Goal: Information Seeking & Learning: Learn about a topic

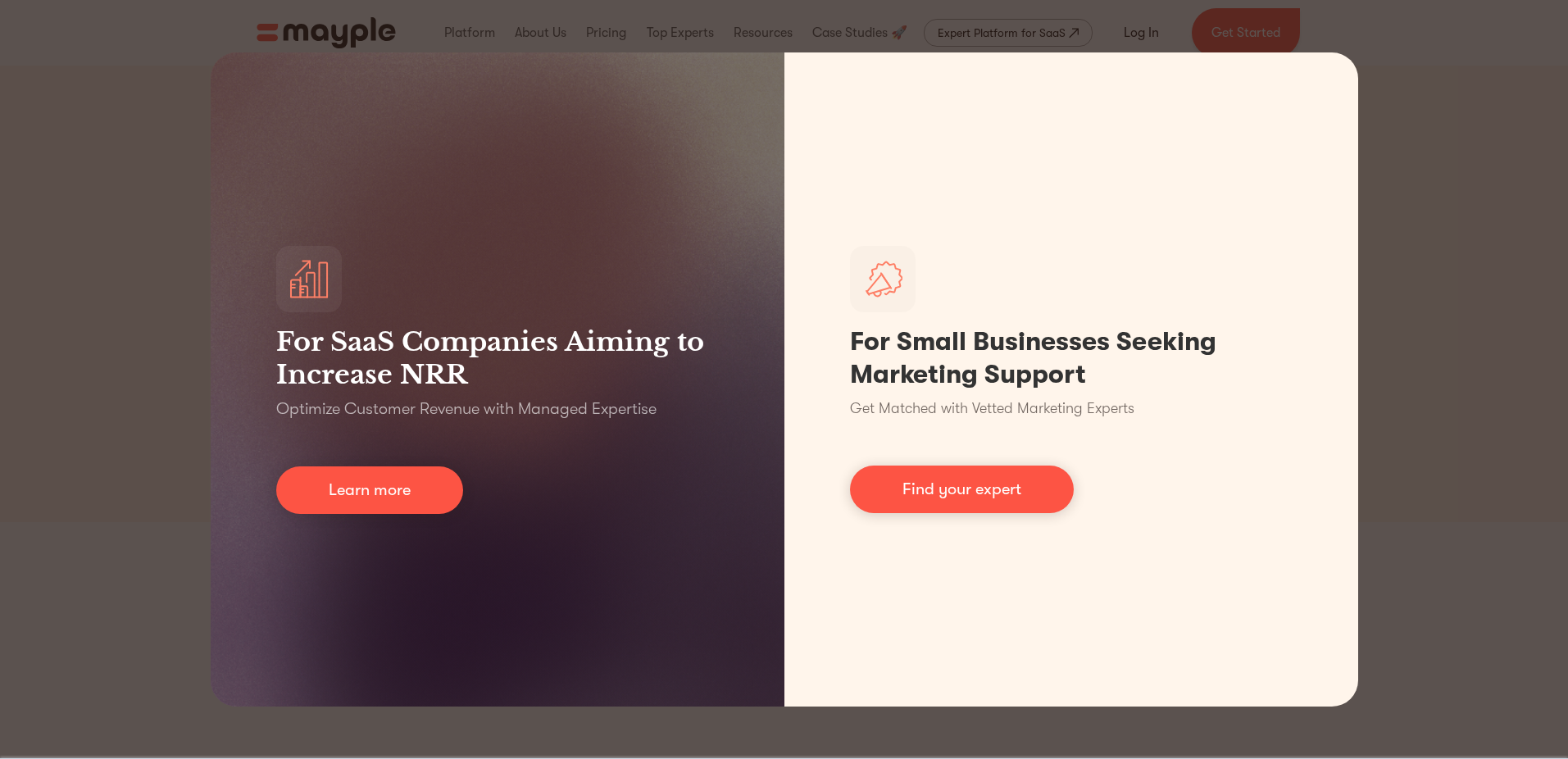
drag, startPoint x: 204, startPoint y: 484, endPoint x: 167, endPoint y: 479, distance: 37.3
click at [204, 484] on div "For SaaS Companies Aiming to Increase NRR Optimize Customer Revenue with Manage…" at bounding box center [784, 380] width 1568 height 759
click at [139, 476] on div "For SaaS Companies Aiming to Increase NRR Optimize Customer Revenue with Manage…" at bounding box center [784, 380] width 1568 height 759
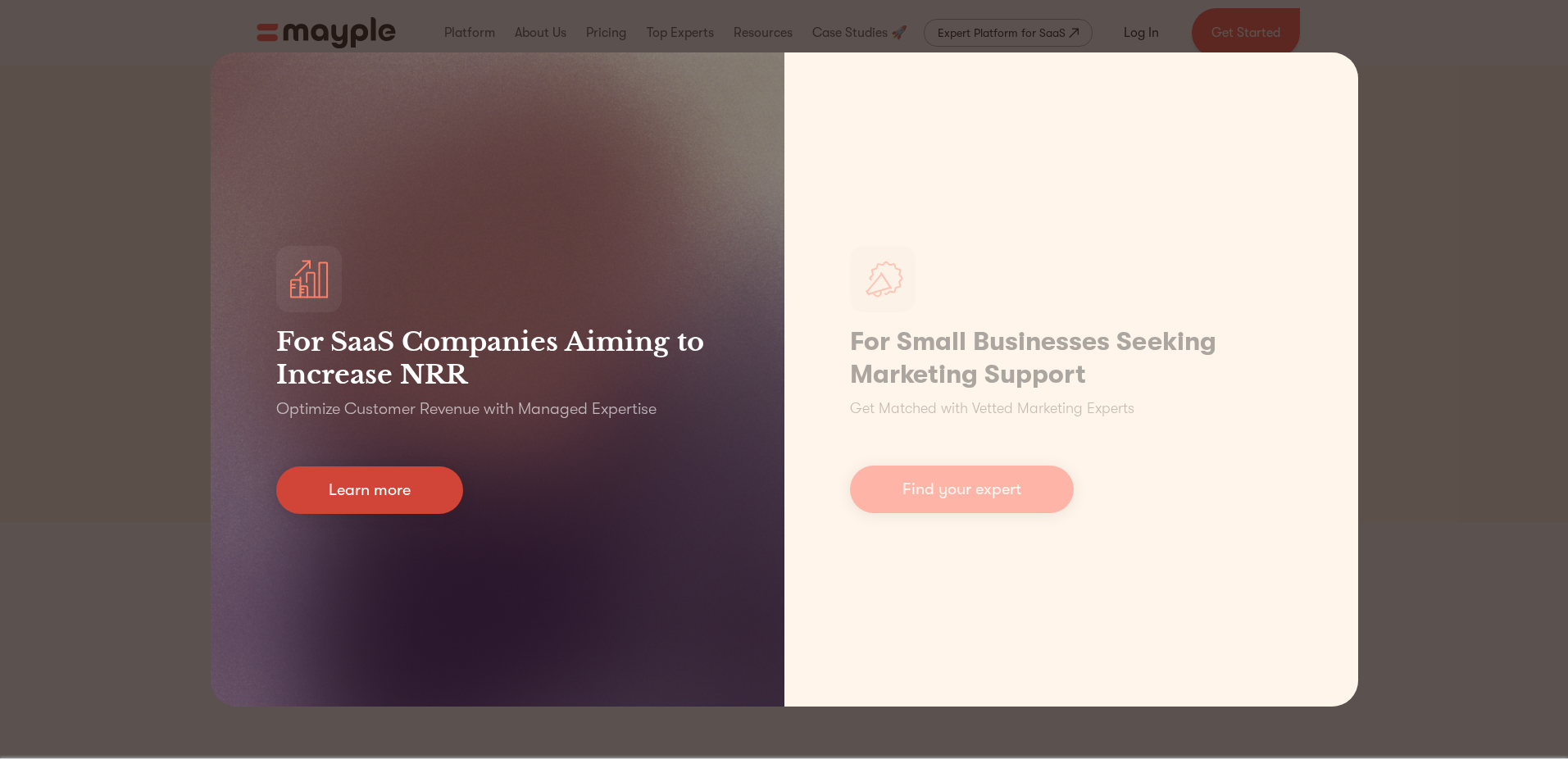
click at [411, 477] on link "Learn more" at bounding box center [370, 489] width 187 height 47
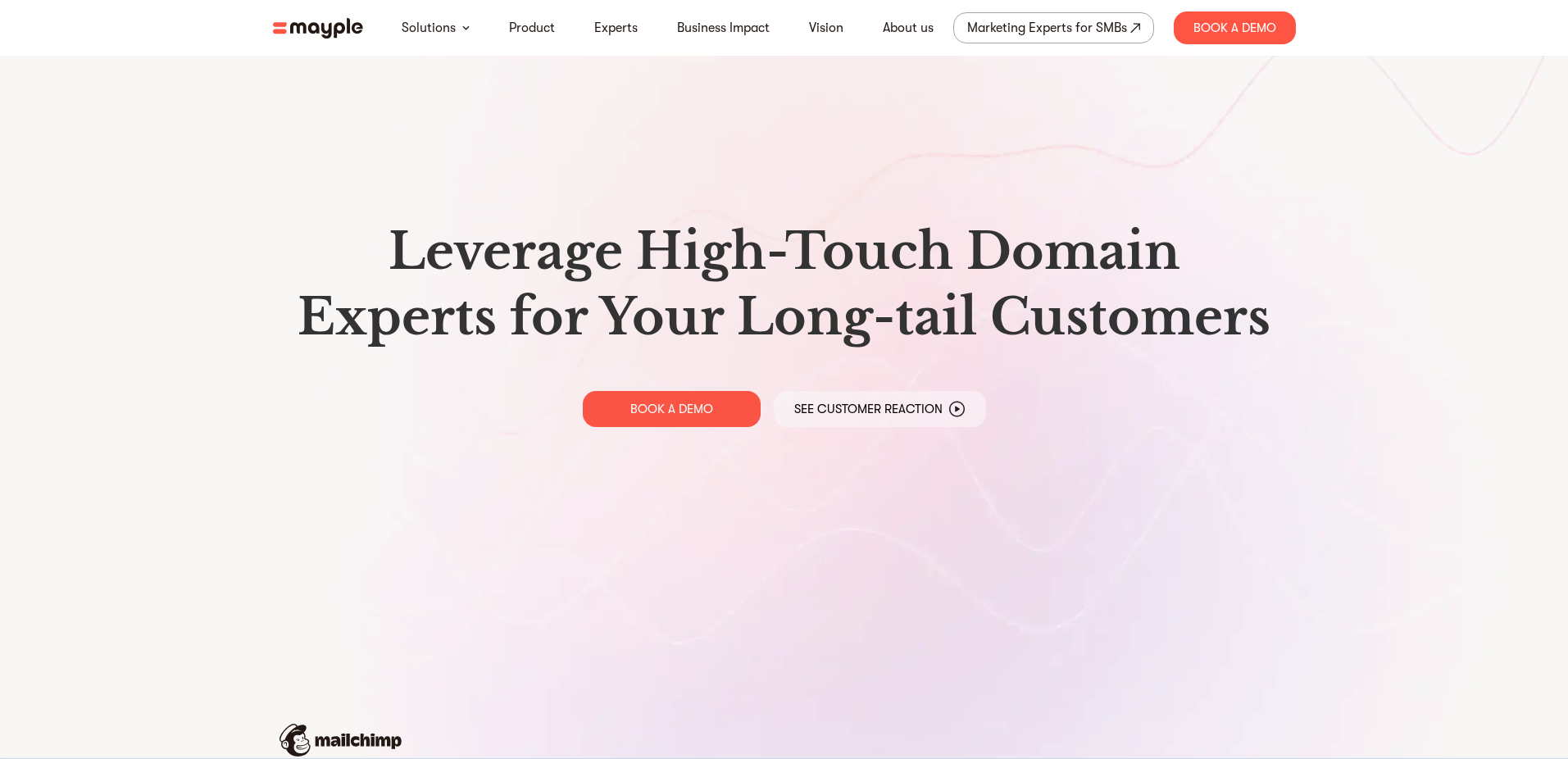
click at [432, 497] on div "Leverage High-Touch Domain Experts for Your Long-tail Customers BOOK A DEMO See…" at bounding box center [785, 322] width 1049 height 645
click at [542, 25] on link "Product" at bounding box center [532, 27] width 46 height 20
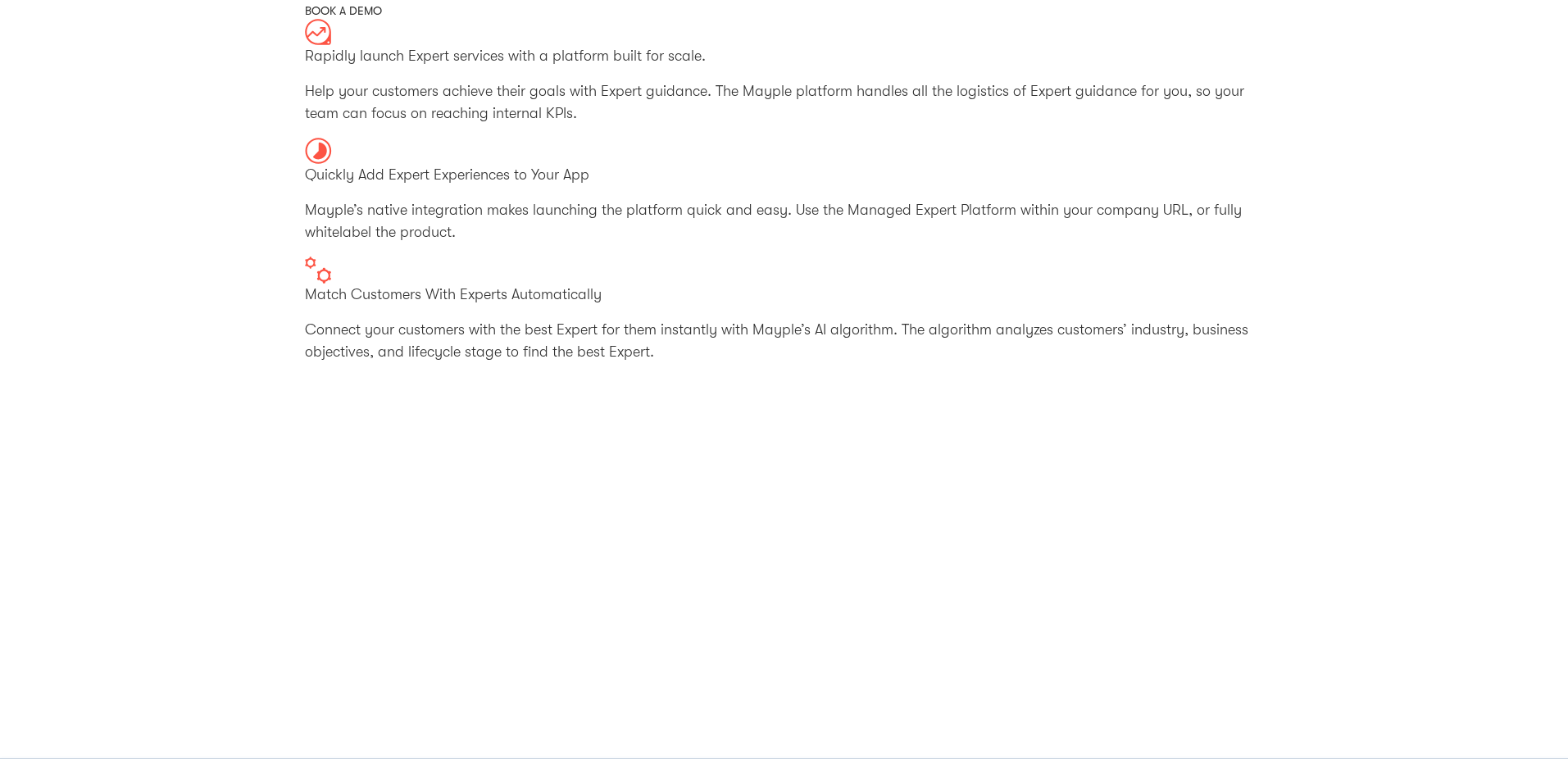
scroll to position [233, 0]
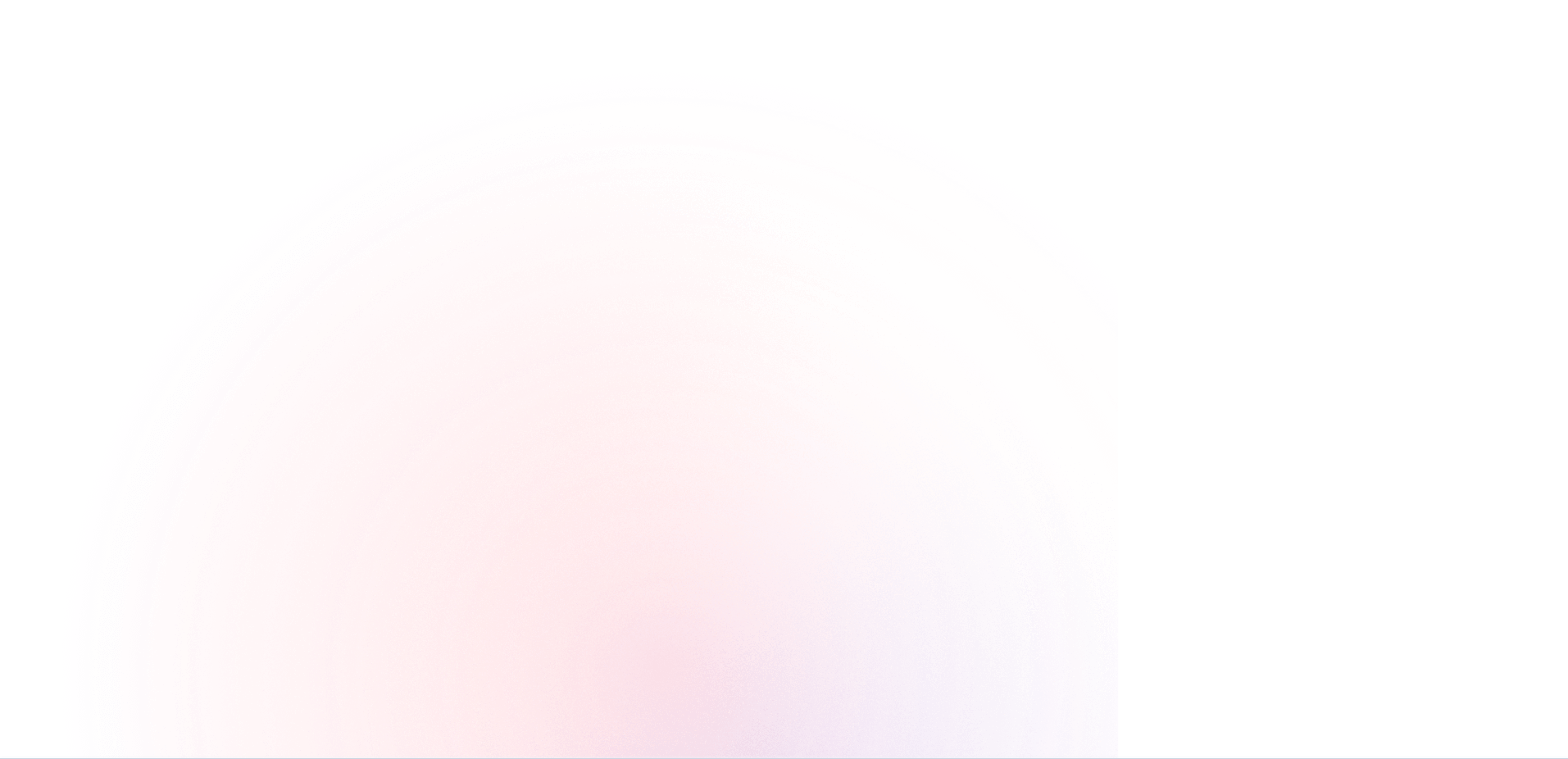
click at [208, 366] on img at bounding box center [559, 716] width 1119 height 1391
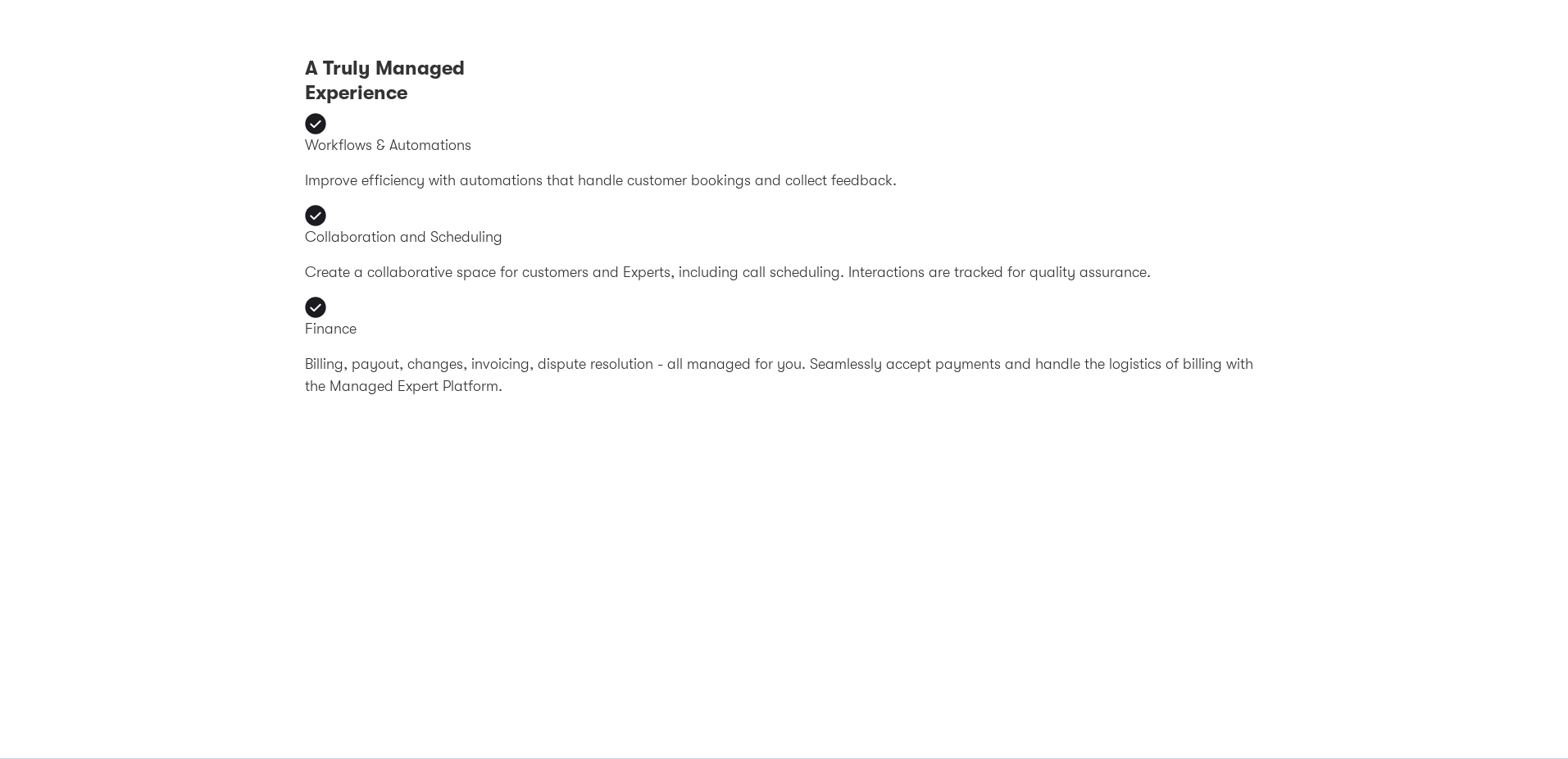
scroll to position [2514, 0]
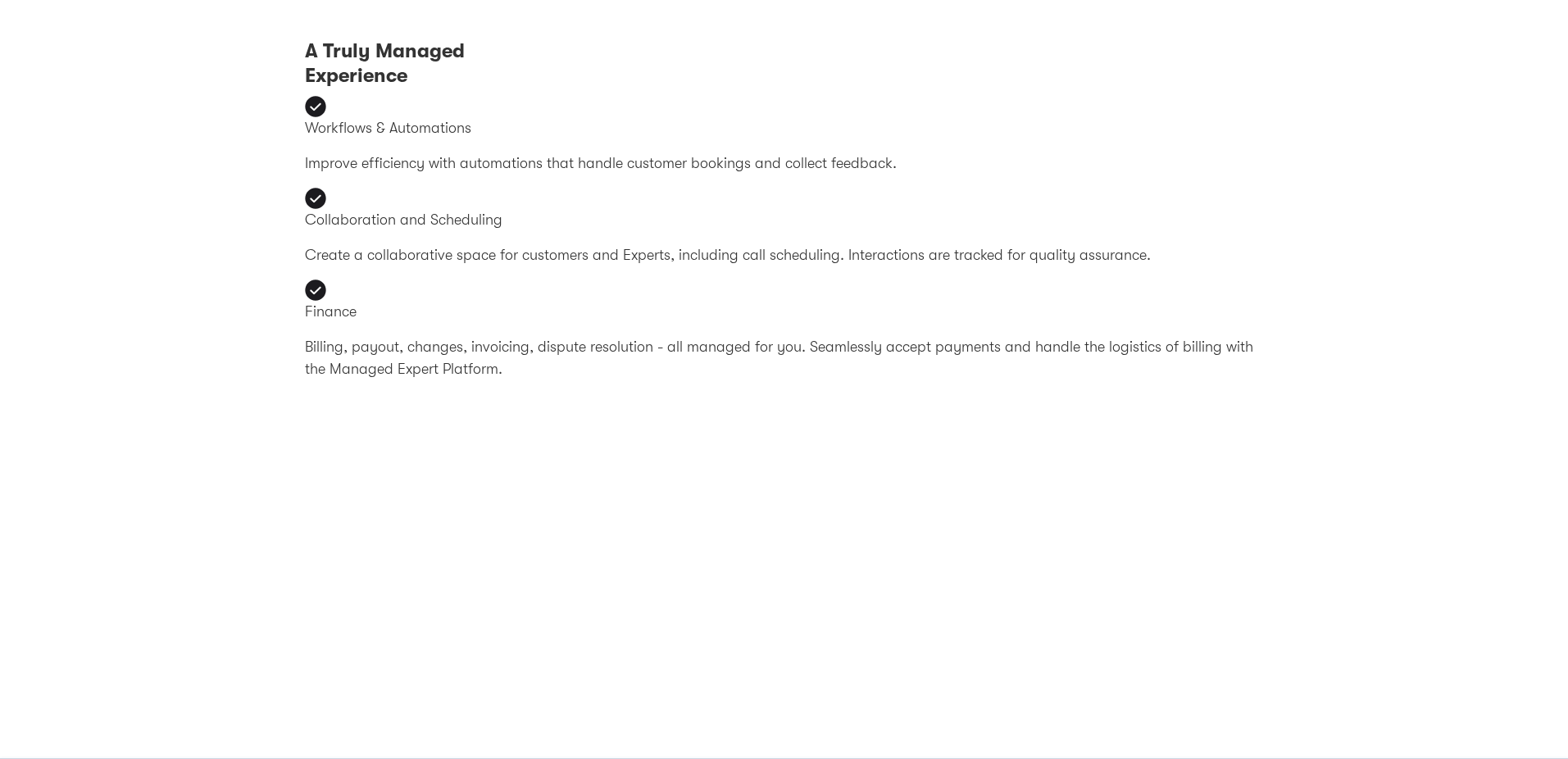
click at [209, 366] on section "A Truly Managed Experience Workflows & Automations Improve efficiency with auto…" at bounding box center [784, 486] width 1568 height 895
